Goal: Information Seeking & Learning: Learn about a topic

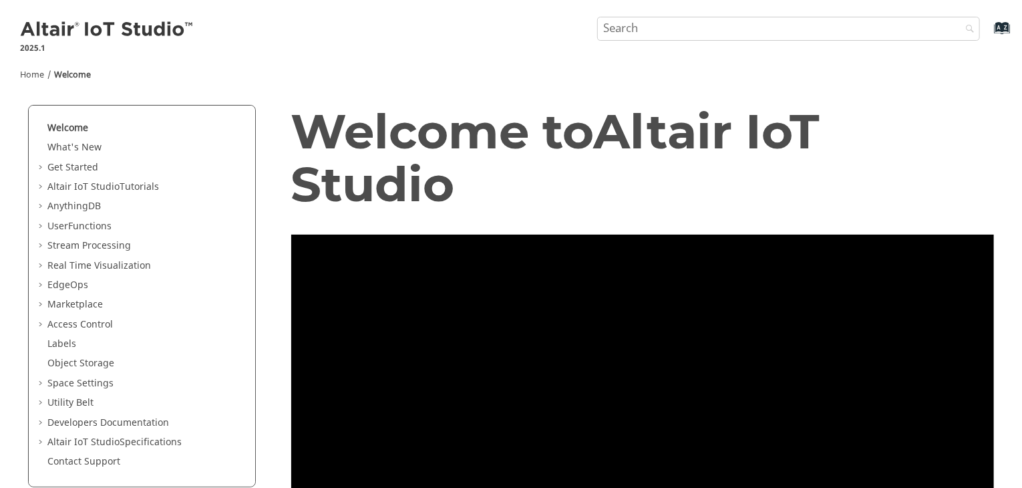
click at [40, 285] on span "Table of Contents" at bounding box center [42, 285] width 11 height 13
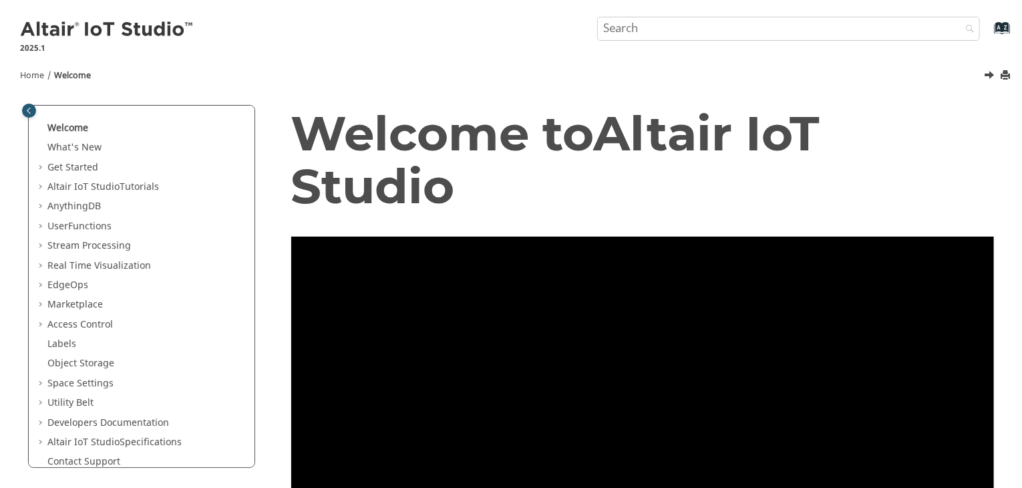
click at [41, 284] on span "Table of Contents" at bounding box center [42, 285] width 11 height 13
click at [48, 305] on span "Table of Contents" at bounding box center [51, 304] width 11 height 13
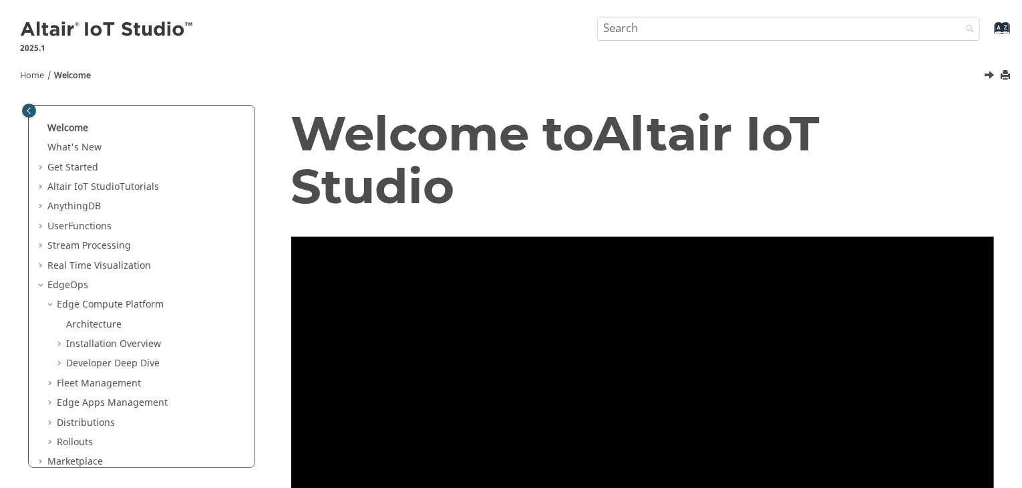
click at [49, 383] on span "Table of Contents" at bounding box center [51, 383] width 11 height 13
click at [63, 403] on span "Table of Contents" at bounding box center [60, 402] width 11 height 13
click at [114, 405] on link "Asset Management" at bounding box center [108, 402] width 84 height 14
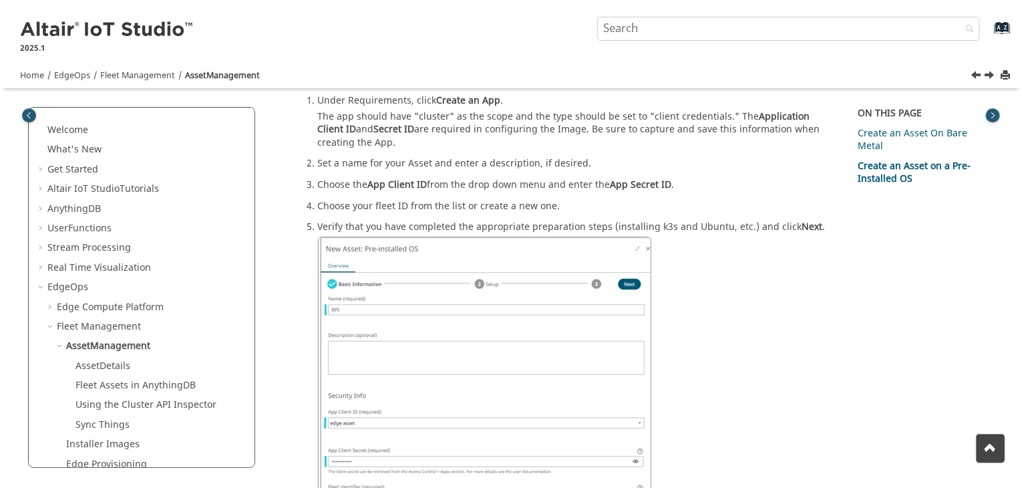
scroll to position [2045, 0]
